Goal: Book appointment/travel/reservation

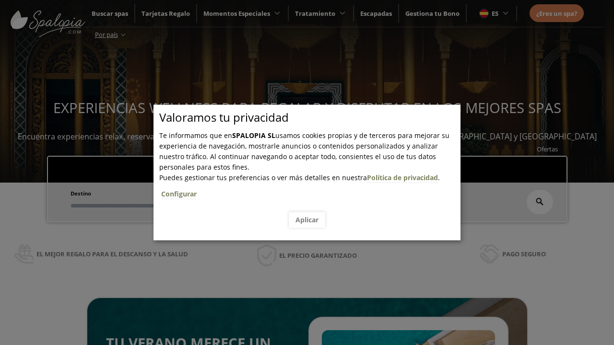
scroll to position [163, 0]
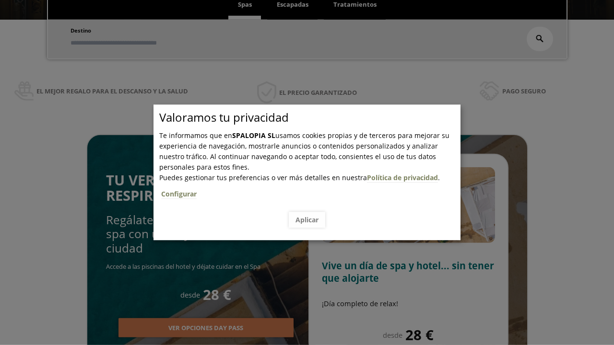
click at [292, 5] on span "Escapadas" at bounding box center [293, 4] width 32 height 9
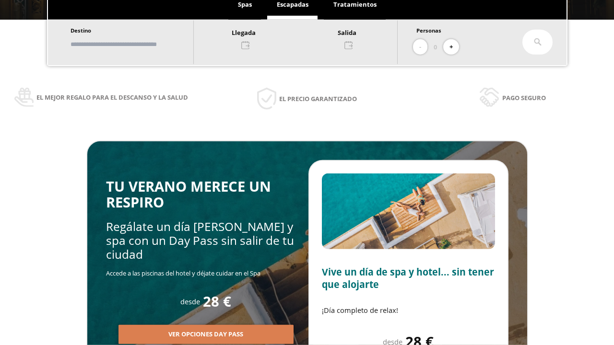
click at [135, 44] on input "text" at bounding box center [127, 44] width 119 height 17
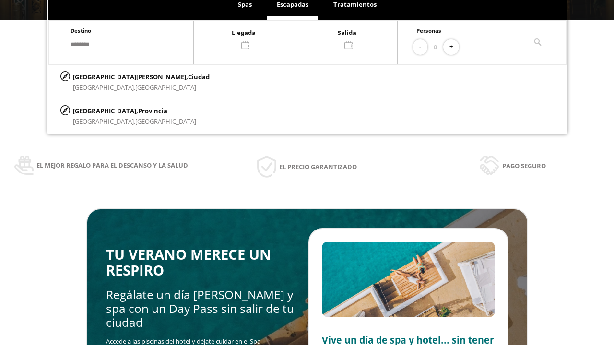
click at [305, 38] on div at bounding box center [295, 38] width 203 height 23
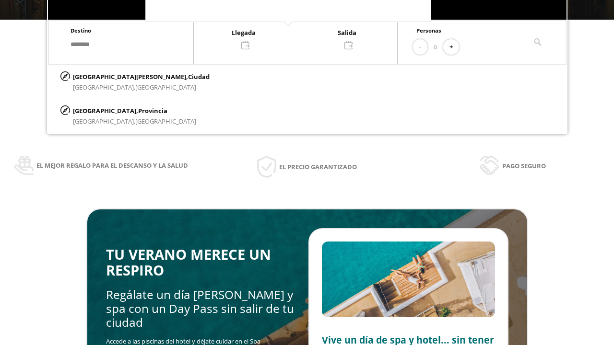
scroll to position [0, 0]
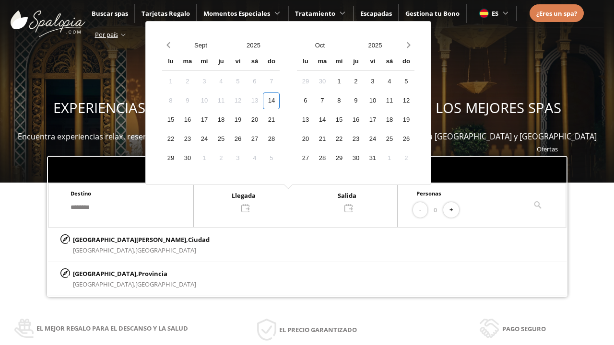
click at [196, 120] on div "16" at bounding box center [187, 120] width 17 height 17
click at [212, 120] on div "17" at bounding box center [204, 120] width 17 height 17
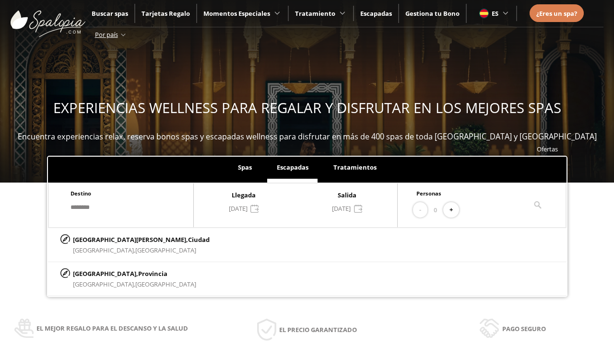
click at [454, 210] on button "+" at bounding box center [451, 210] width 16 height 16
click at [120, 239] on p "[GEOGRAPHIC_DATA][PERSON_NAME], [GEOGRAPHIC_DATA]" at bounding box center [141, 239] width 137 height 11
type input "**********"
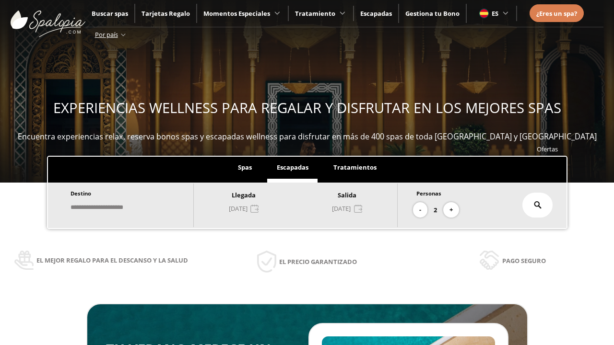
click at [537, 205] on icon at bounding box center [538, 205] width 8 height 8
